Goal: Register for event/course

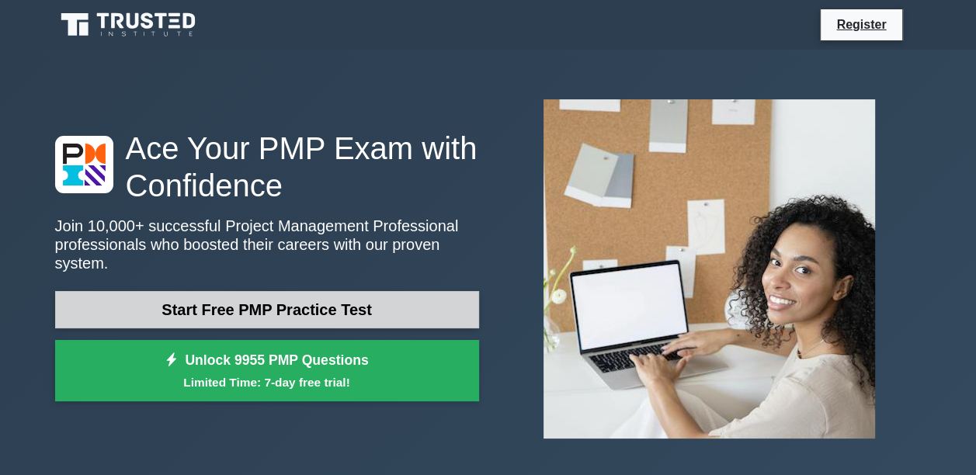
click at [279, 309] on link "Start Free PMP Practice Test" at bounding box center [267, 309] width 424 height 37
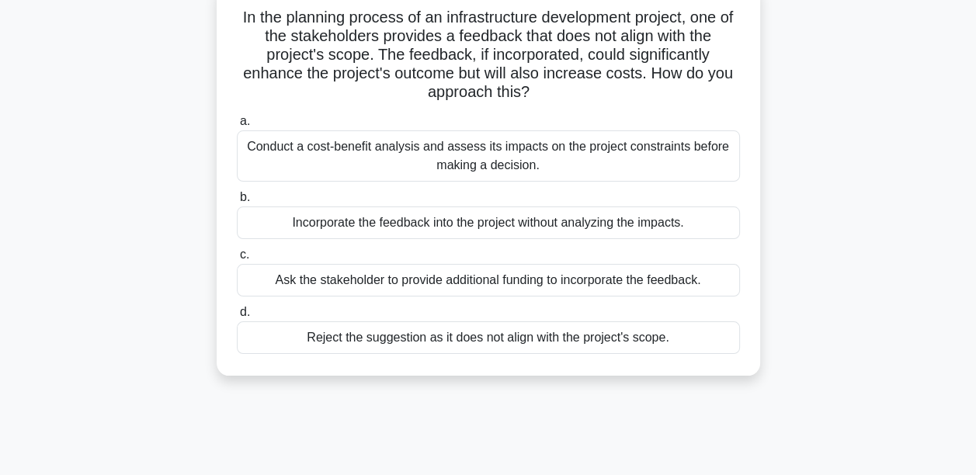
scroll to position [78, 0]
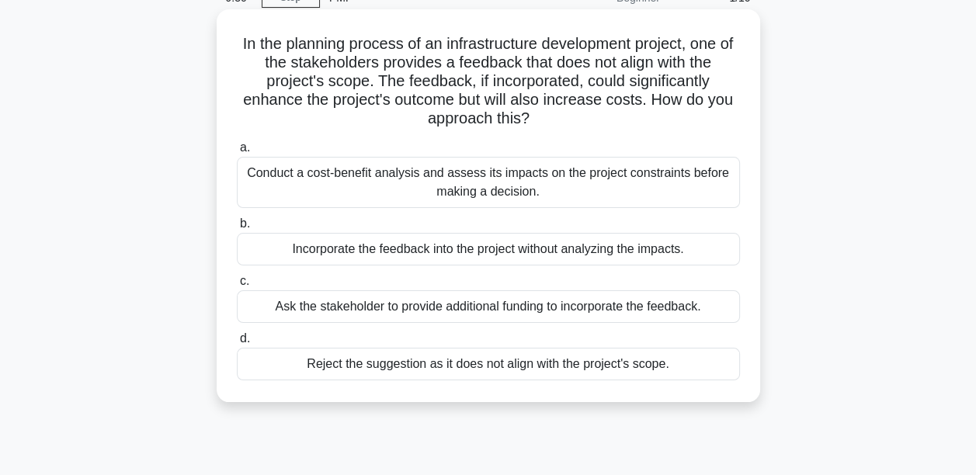
click at [522, 176] on div "Conduct a cost-benefit analysis and assess its impacts on the project constrain…" at bounding box center [488, 182] width 503 height 51
click at [237, 153] on input "a. Conduct a cost-benefit analysis and assess its impacts on the project constr…" at bounding box center [237, 148] width 0 height 10
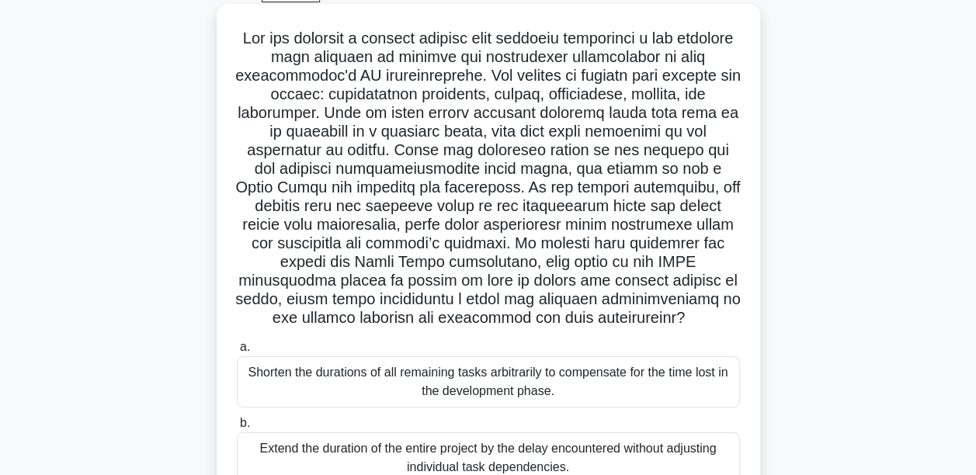
scroll to position [0, 0]
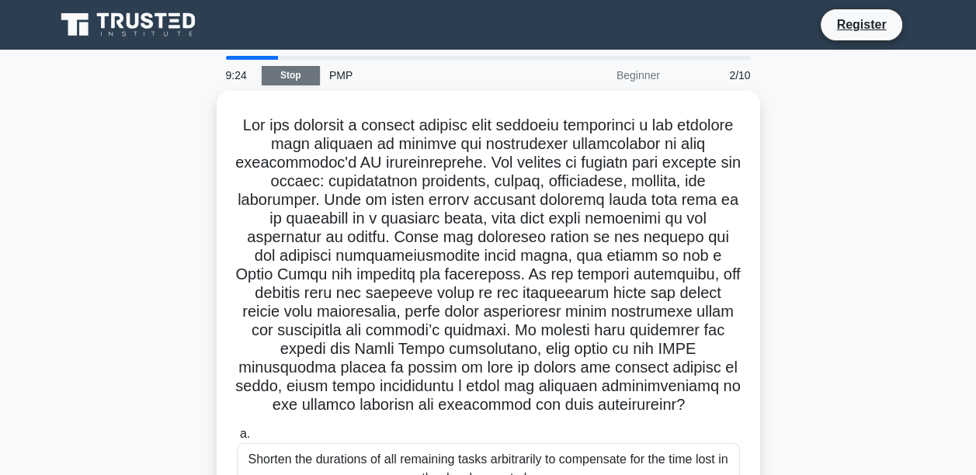
click at [294, 68] on link "Stop" at bounding box center [291, 75] width 58 height 19
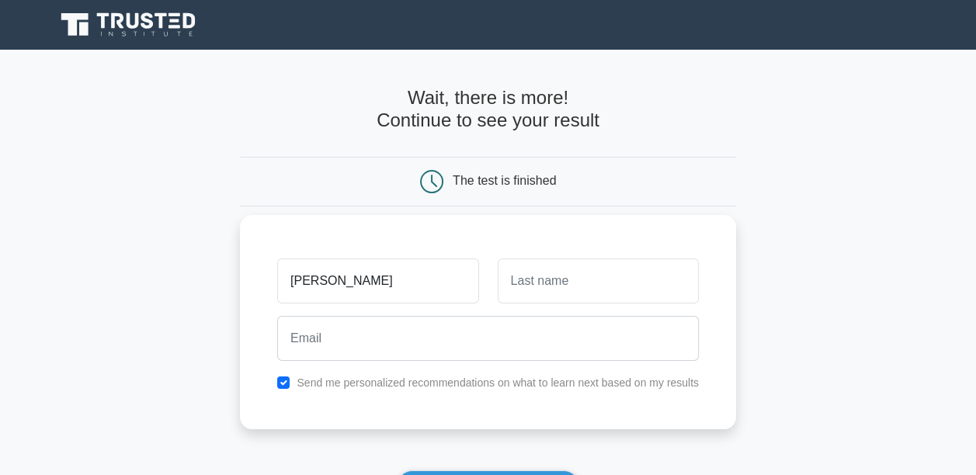
type input "jeff"
click at [593, 283] on input "text" at bounding box center [598, 281] width 201 height 45
type input "kibwana"
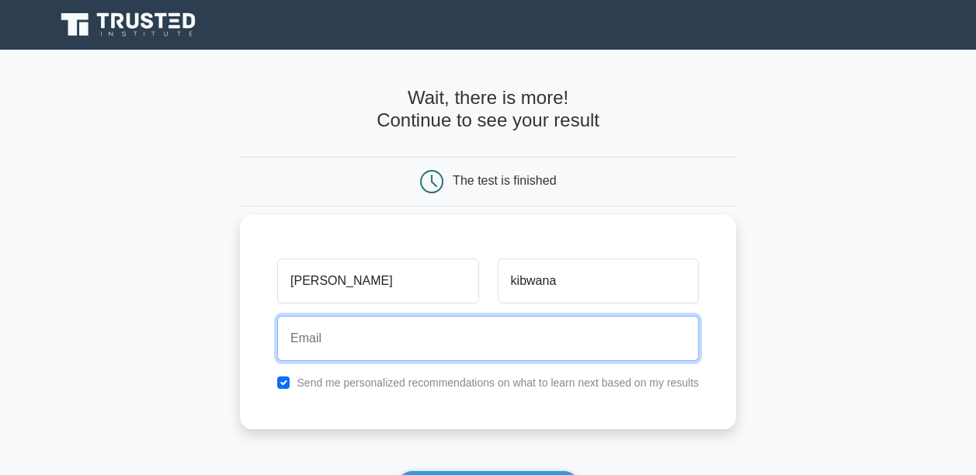
click at [348, 344] on input "email" at bounding box center [488, 338] width 422 height 45
type input "japhethoduory2@gmail.com"
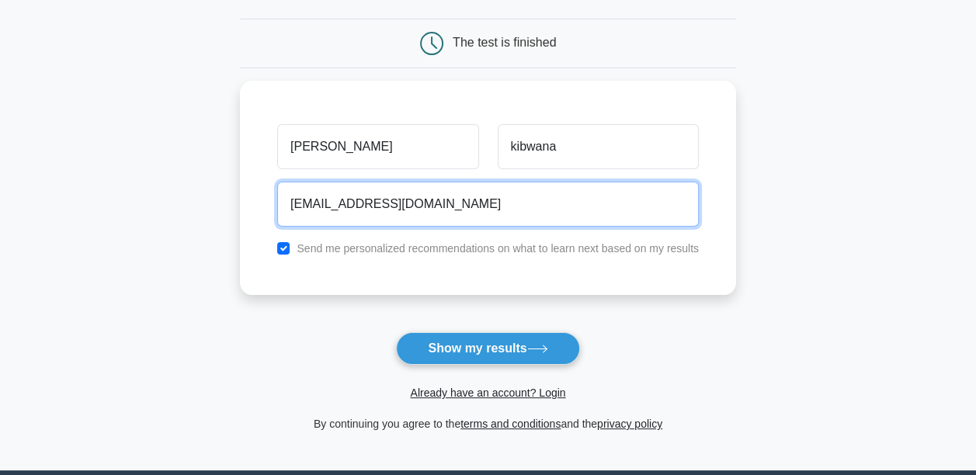
scroll to position [155, 0]
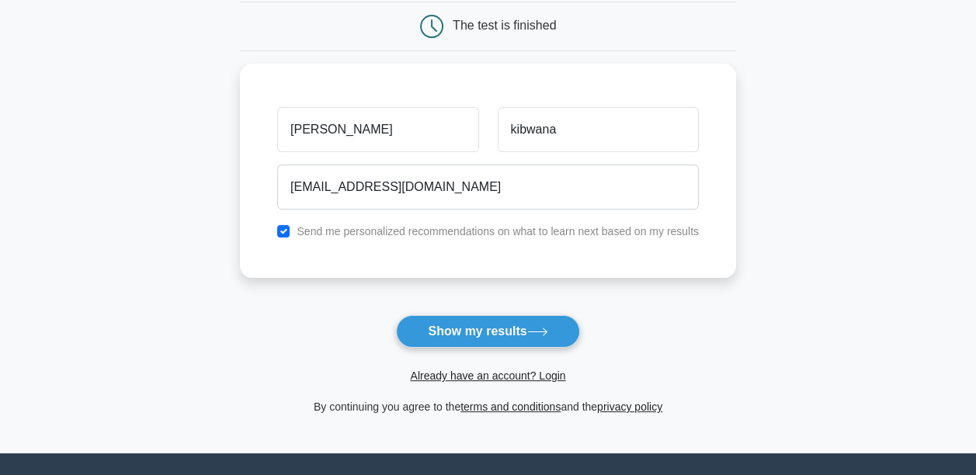
click at [519, 318] on button "Show my results" at bounding box center [487, 331] width 183 height 33
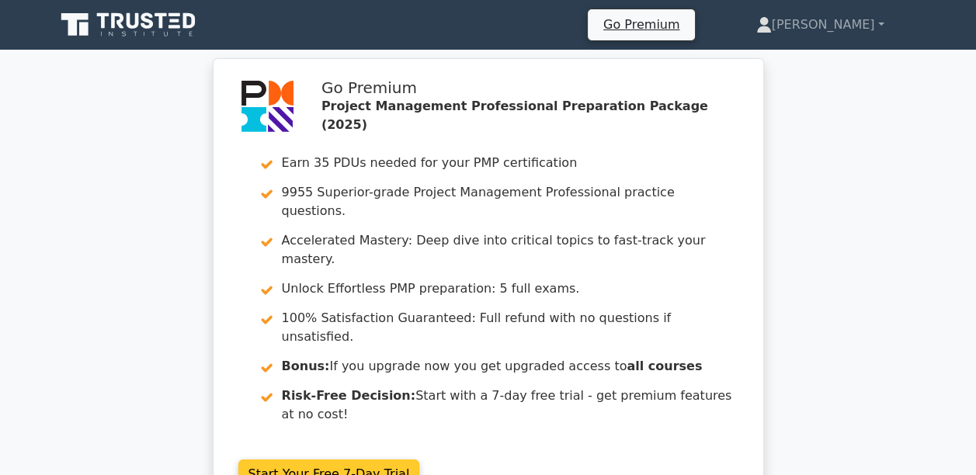
click at [372, 460] on link "Start Your Free 7-Day Trial" at bounding box center [329, 474] width 182 height 29
